Goal: Task Accomplishment & Management: Manage account settings

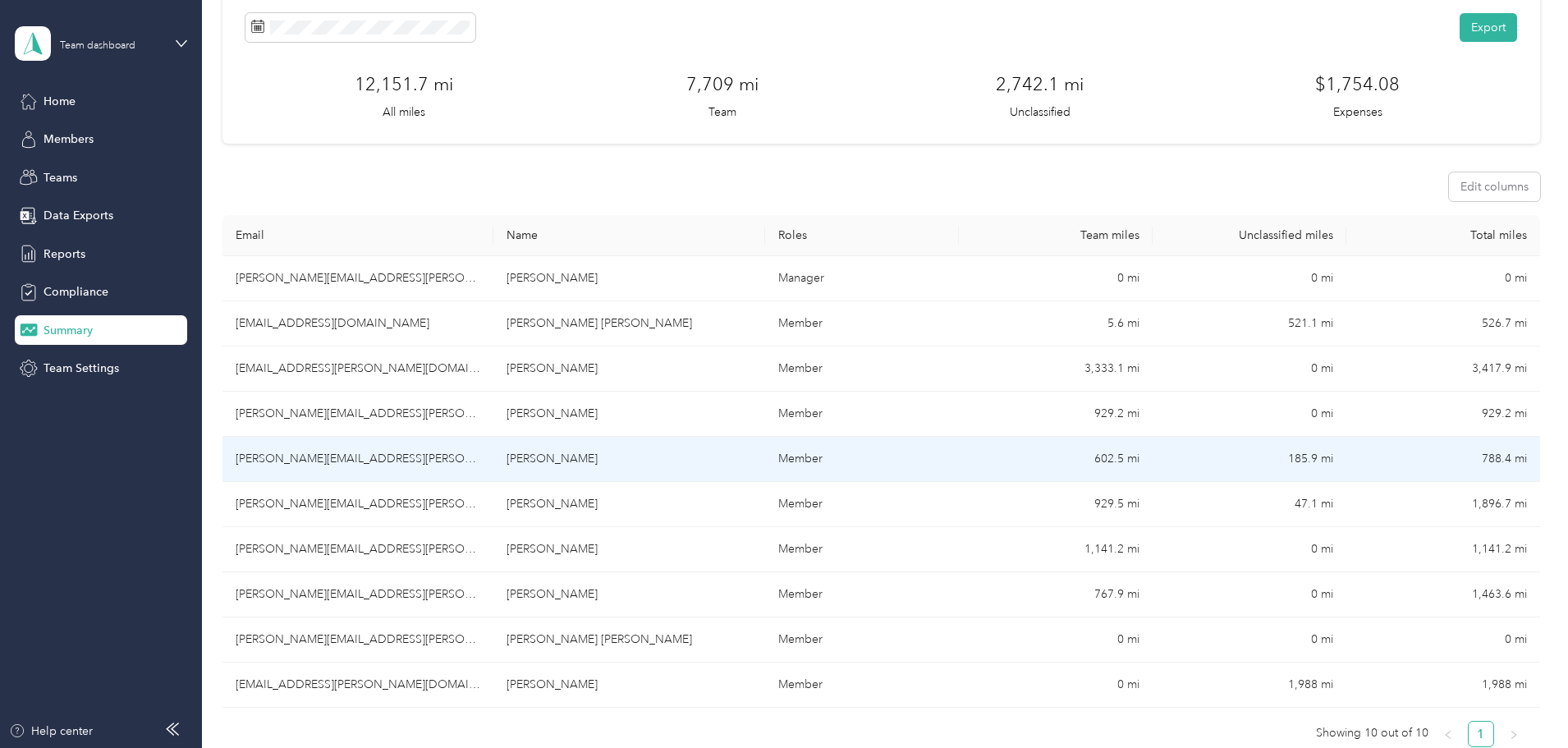
scroll to position [165, 0]
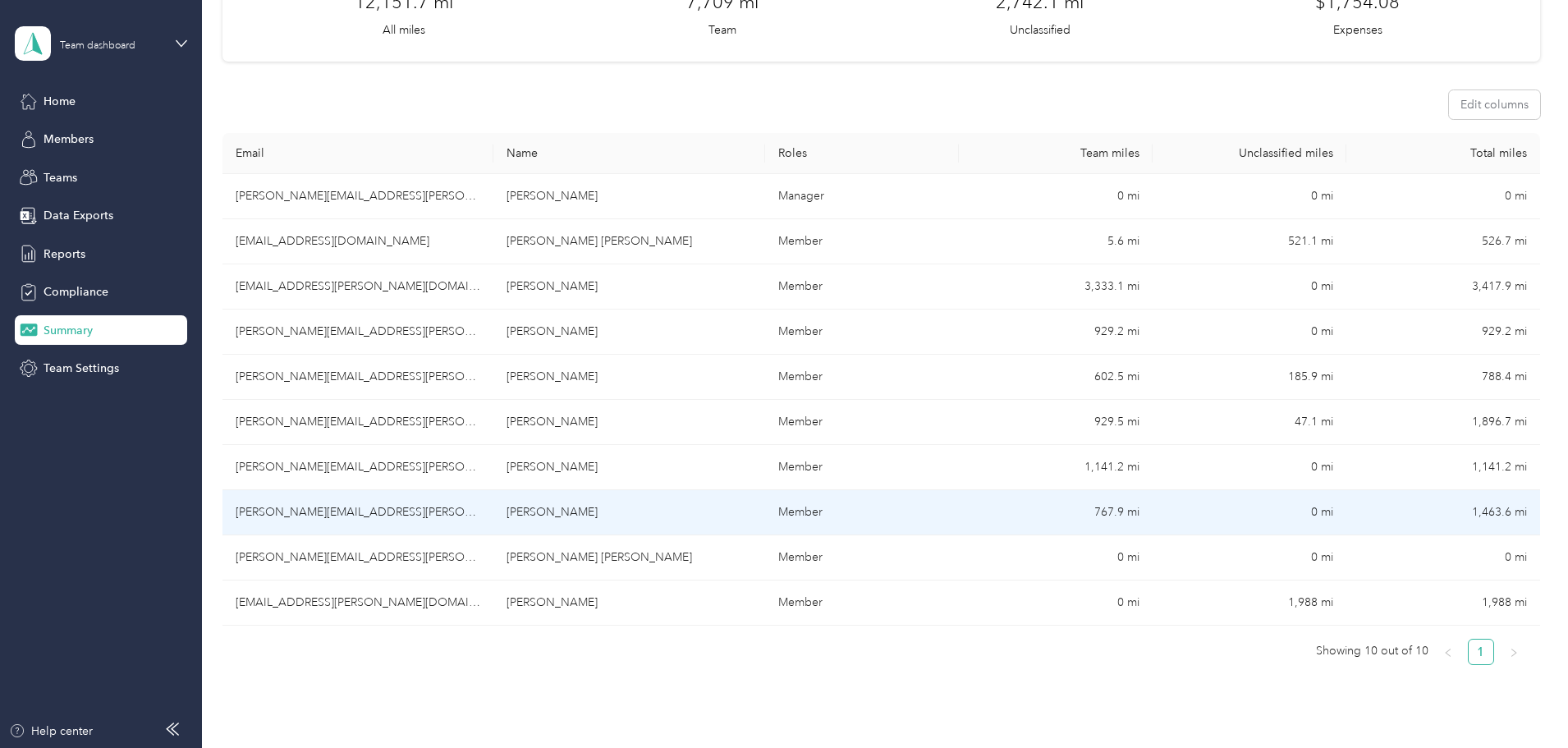
click at [456, 517] on td "[PERSON_NAME][EMAIL_ADDRESS][PERSON_NAME][DOMAIN_NAME]" at bounding box center [358, 513] width 271 height 45
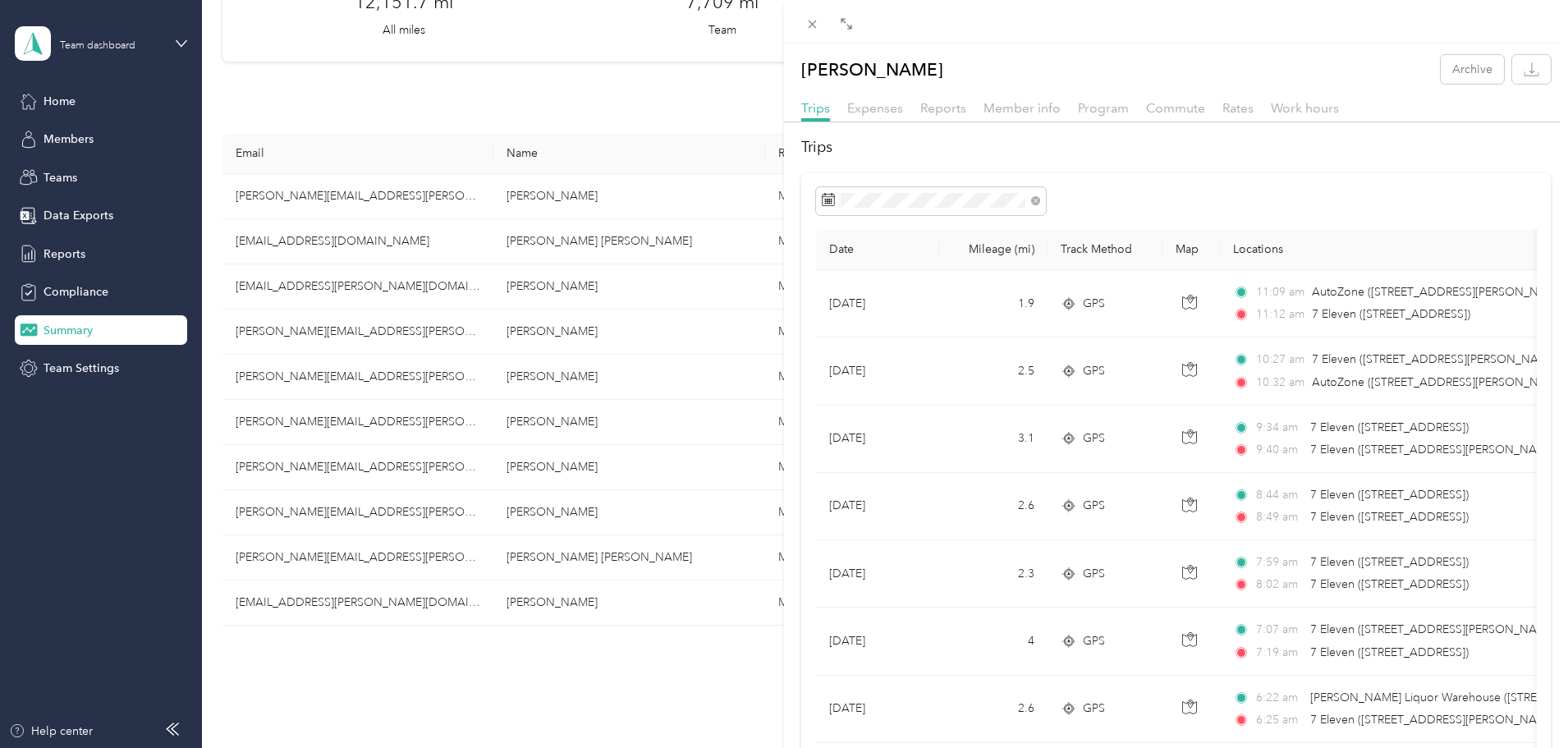
click at [511, 90] on div "[PERSON_NAME] Archive Trips Expenses Reports Member info Program Commute Rates …" at bounding box center [784, 374] width 1568 height 748
